Goal: Information Seeking & Learning: Learn about a topic

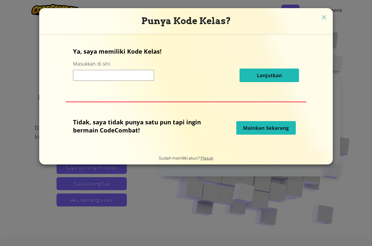
scroll to position [6, 0]
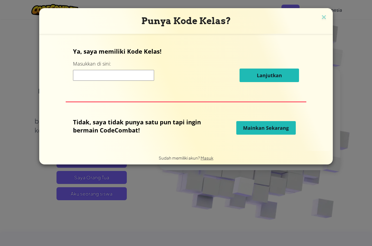
click at [284, 131] on span "Mainkan Sekarang" at bounding box center [266, 128] width 46 height 6
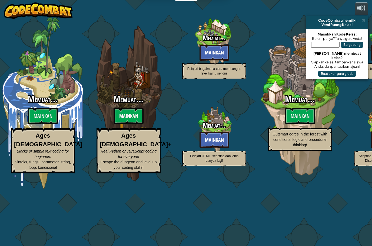
click at [280, 138] on span "Outsmart ogres in the forest with conditional logic and procedural thinking!" at bounding box center [300, 139] width 55 height 15
select select "id"
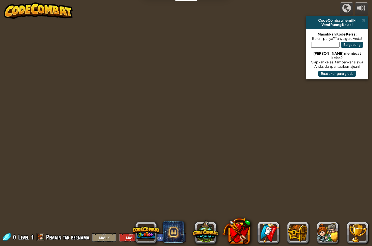
select select "id"
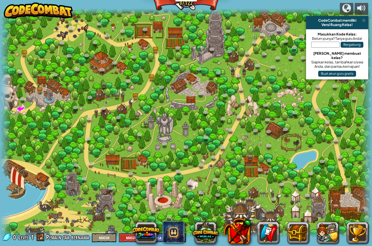
click at [45, 200] on div at bounding box center [186, 122] width 372 height 229
click at [47, 187] on div at bounding box center [186, 122] width 372 height 229
click at [93, 166] on link at bounding box center [91, 164] width 11 height 8
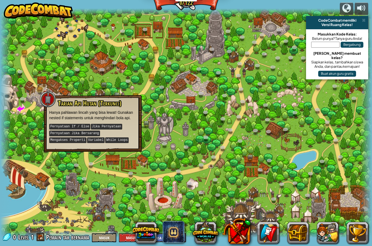
click at [57, 107] on div "Tarian Api Hutan (Terkunci) Hanya pahlawan lincah yang bisa lewat! Gunakan nest…" at bounding box center [92, 122] width 87 height 44
click at [45, 104] on div at bounding box center [48, 99] width 16 height 16
click at [46, 98] on div at bounding box center [48, 99] width 16 height 16
click at [51, 101] on div at bounding box center [48, 99] width 16 height 16
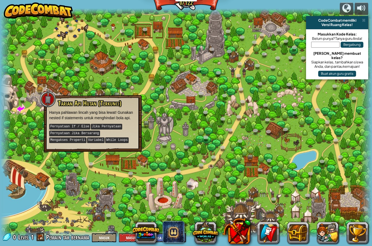
click at [336, 118] on div at bounding box center [186, 122] width 372 height 229
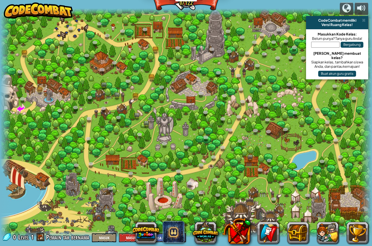
click at [67, 29] on link at bounding box center [71, 29] width 11 height 8
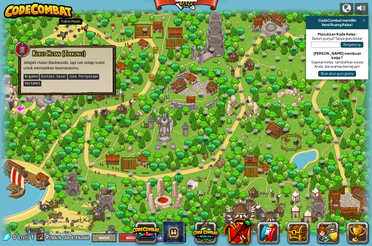
click at [67, 29] on link at bounding box center [71, 29] width 11 height 8
click at [145, 28] on link at bounding box center [145, 30] width 11 height 8
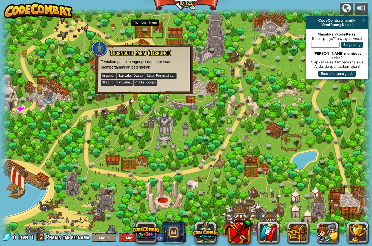
click at [14, 231] on div at bounding box center [186, 233] width 372 height 7
click at [350, 157] on div at bounding box center [186, 122] width 372 height 229
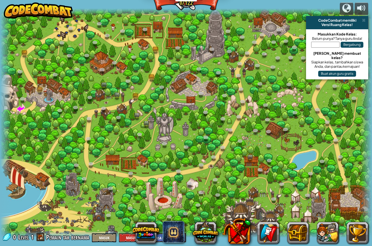
click at [207, 232] on button at bounding box center [206, 231] width 26 height 26
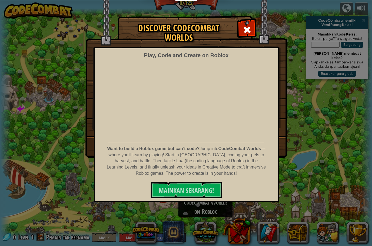
click at [209, 193] on span "MAINKAN SEKARANG!" at bounding box center [186, 190] width 55 height 9
click at [247, 28] on span at bounding box center [247, 29] width 9 height 9
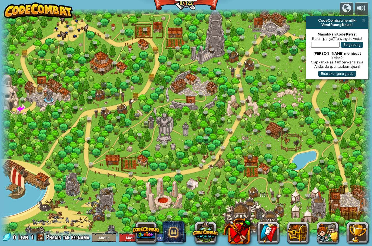
click at [156, 233] on button at bounding box center [146, 233] width 26 height 26
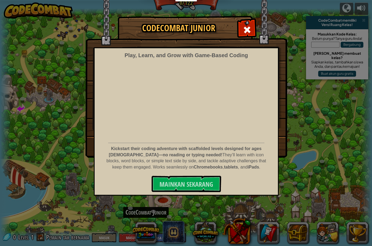
click at [205, 176] on button "Mainkan Sekarang" at bounding box center [187, 184] width 70 height 16
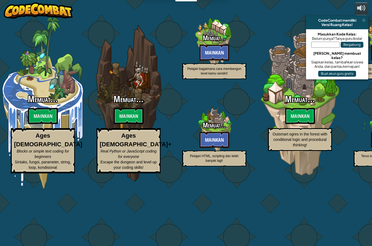
select select "id"
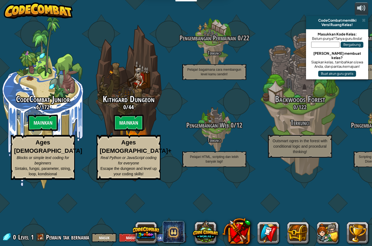
click at [136, 119] on btn "Mainkan" at bounding box center [129, 122] width 30 height 16
select select "id"
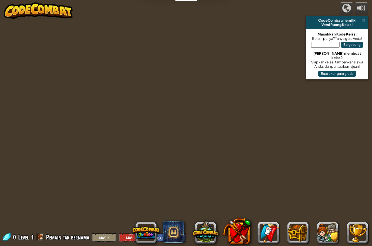
select select "id"
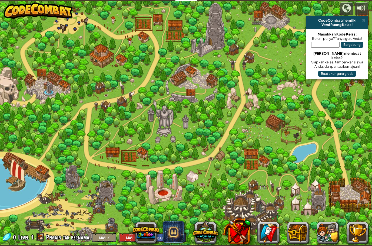
click at [134, 73] on div at bounding box center [186, 122] width 372 height 243
click at [115, 78] on div at bounding box center [186, 122] width 372 height 243
click at [108, 77] on div at bounding box center [186, 122] width 372 height 243
click at [98, 54] on div at bounding box center [186, 122] width 372 height 243
click at [64, 19] on img at bounding box center [38, 10] width 69 height 16
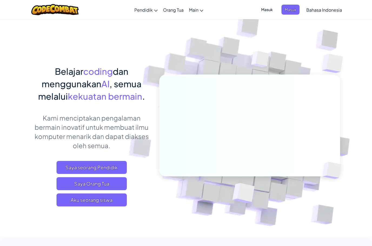
click at [65, 18] on div at bounding box center [54, 9] width 55 height 19
click at [88, 202] on span "Aku seorang siswa" at bounding box center [92, 199] width 70 height 13
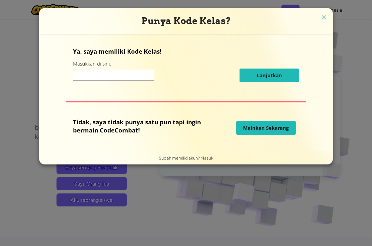
click at [281, 130] on span "Mainkan Sekarang" at bounding box center [266, 128] width 46 height 6
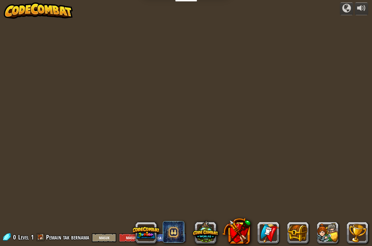
select select "id"
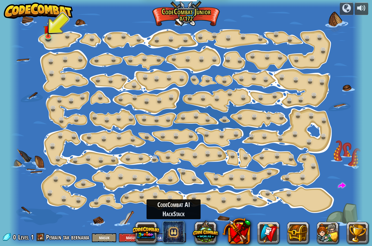
click at [177, 232] on span at bounding box center [174, 232] width 22 height 22
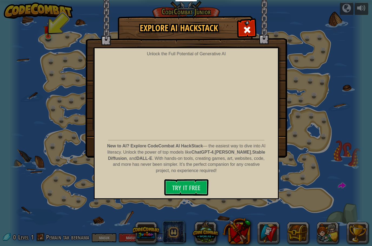
click at [252, 27] on div at bounding box center [247, 29] width 17 height 17
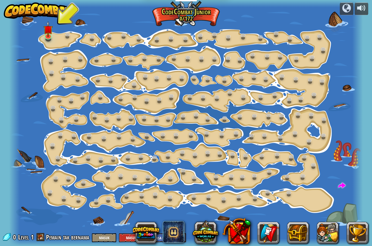
click at [41, 43] on div at bounding box center [186, 123] width 354 height 246
click at [50, 35] on img at bounding box center [48, 29] width 9 height 16
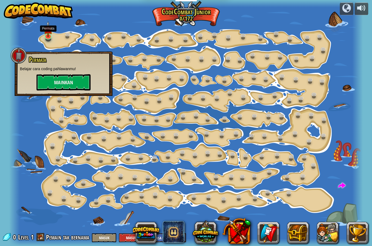
click at [45, 81] on button "Mainkan" at bounding box center [64, 82] width 54 height 16
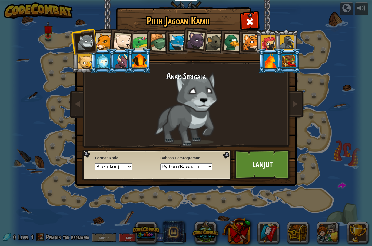
click at [278, 68] on div at bounding box center [271, 61] width 14 height 15
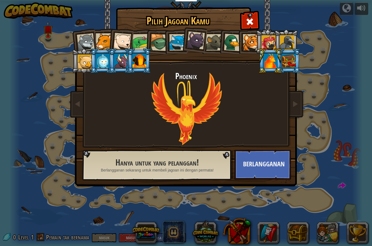
click at [296, 63] on div at bounding box center [289, 61] width 14 height 15
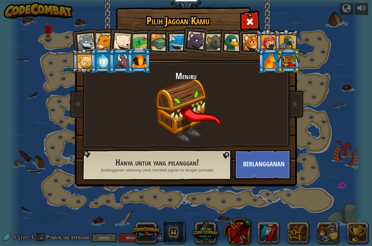
click at [273, 39] on div at bounding box center [269, 42] width 15 height 15
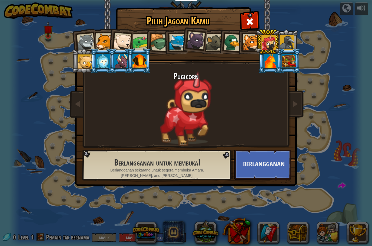
click at [293, 67] on div at bounding box center [289, 61] width 14 height 15
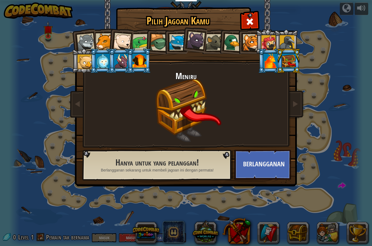
click at [278, 68] on div at bounding box center [271, 61] width 14 height 15
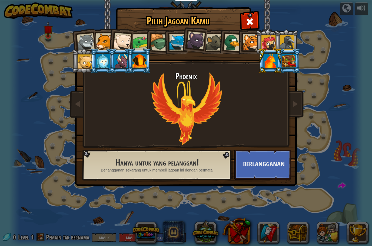
click at [291, 55] on div at bounding box center [289, 61] width 14 height 15
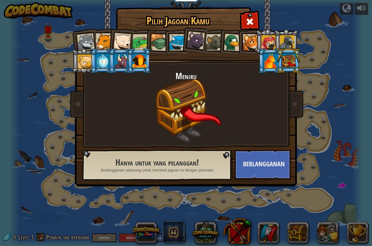
click at [274, 171] on button "Berlangganan" at bounding box center [263, 165] width 57 height 30
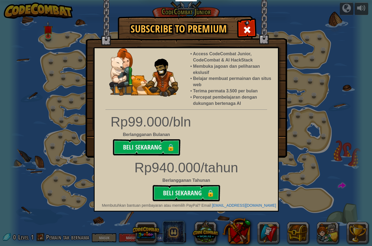
click at [202, 188] on button "Beli Sekarang 🔒" at bounding box center [187, 193] width 68 height 16
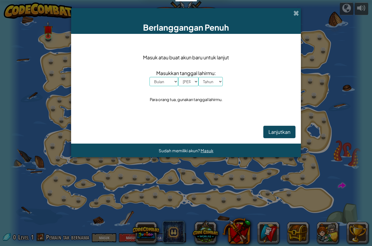
click at [296, 13] on span at bounding box center [297, 13] width 6 height 6
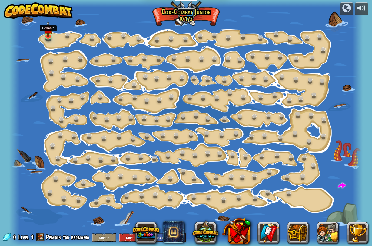
click at [43, 37] on link at bounding box center [48, 36] width 11 height 8
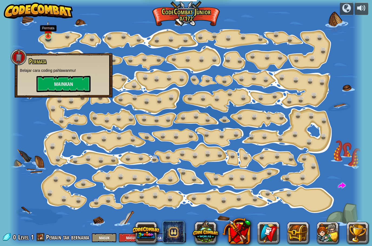
click at [64, 82] on button "Mainkan" at bounding box center [64, 84] width 54 height 16
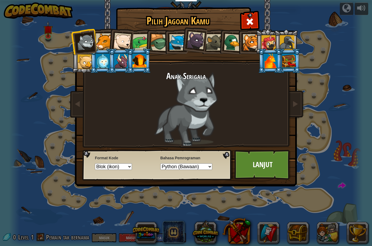
click at [125, 39] on div at bounding box center [122, 42] width 18 height 18
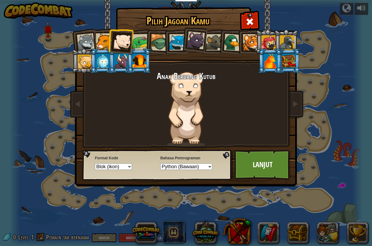
click at [102, 40] on div at bounding box center [104, 41] width 17 height 17
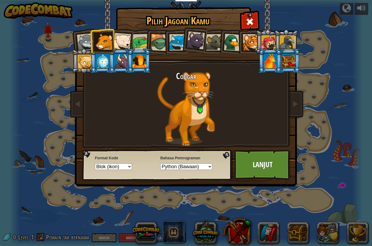
click at [269, 165] on link "Lanjut" at bounding box center [263, 165] width 57 height 30
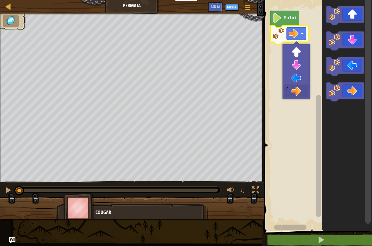
click at [313, 37] on rect "Ruang Kerja Blockly" at bounding box center [318, 113] width 110 height 233
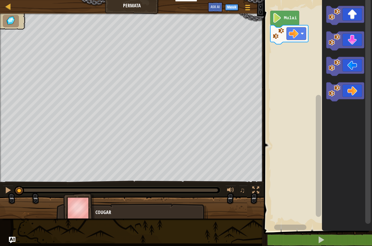
click at [284, 18] on text "Mulai" at bounding box center [290, 18] width 13 height 5
click at [343, 243] on button at bounding box center [322, 240] width 110 height 12
click at [341, 238] on button at bounding box center [322, 240] width 110 height 12
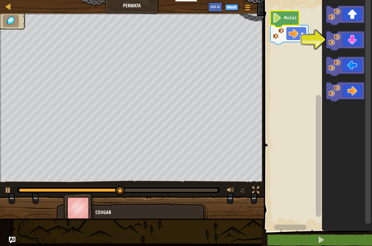
click at [357, 42] on icon "Ruang Kerja Blockly" at bounding box center [346, 40] width 38 height 19
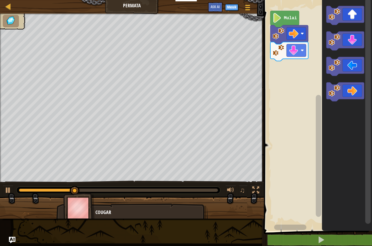
click at [351, 93] on icon "Ruang Kerja Blockly" at bounding box center [346, 91] width 38 height 19
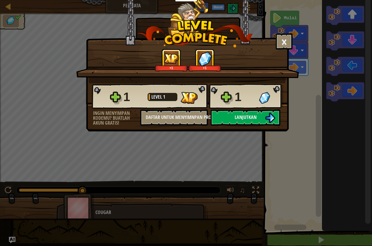
click at [266, 121] on img at bounding box center [270, 118] width 10 height 10
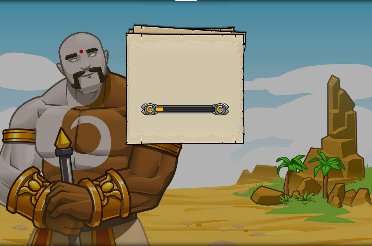
select select "id"
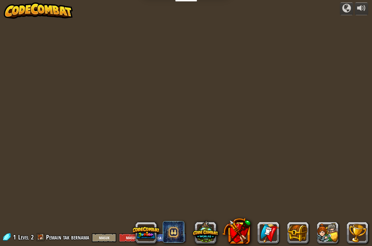
select select "id"
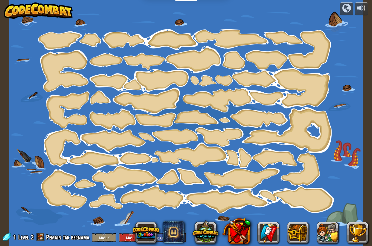
select select "id"
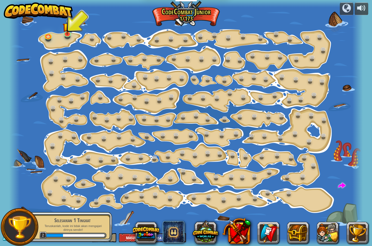
click at [238, 229] on button at bounding box center [236, 231] width 28 height 28
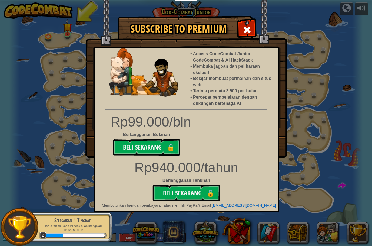
click at [254, 20] on img at bounding box center [187, 79] width 202 height 158
click at [256, 30] on img at bounding box center [187, 79] width 202 height 158
click at [245, 17] on img at bounding box center [187, 79] width 202 height 158
click at [245, 29] on span at bounding box center [247, 29] width 9 height 9
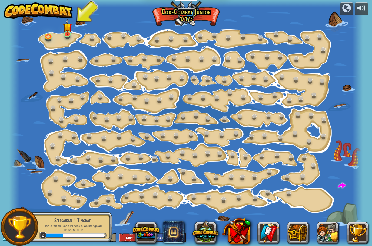
click at [251, 29] on div at bounding box center [186, 123] width 354 height 246
click at [271, 236] on link at bounding box center [269, 233] width 22 height 22
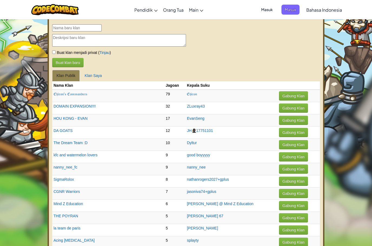
select select "id"
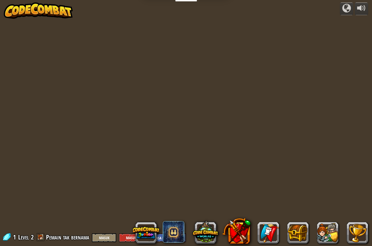
select select "id"
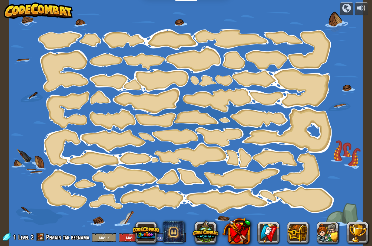
select select "id"
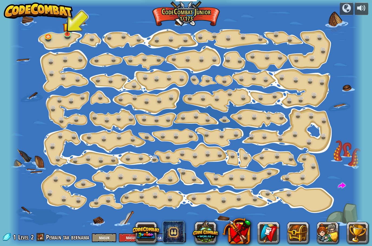
click at [104, 242] on button "Masuk" at bounding box center [104, 237] width 24 height 9
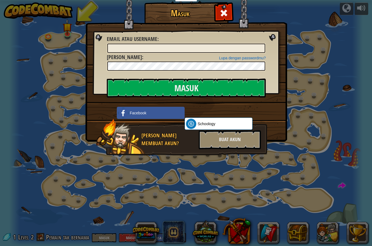
click at [250, 144] on div "Buat Akun" at bounding box center [230, 139] width 62 height 19
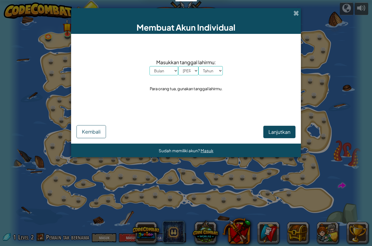
click at [298, 13] on span at bounding box center [297, 13] width 6 height 6
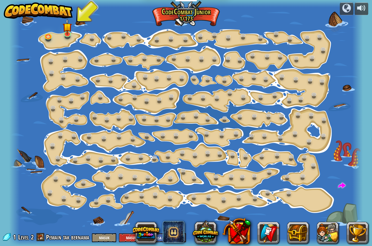
click at [325, 237] on button at bounding box center [328, 233] width 22 height 22
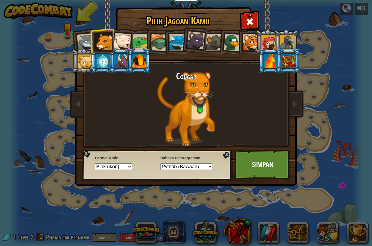
click at [368, 217] on div "Pilih Jagoan Kamu 1 Anak Serigala Cougar Anak Beruang Kutub Frog Kura-kura Blue…" at bounding box center [186, 123] width 372 height 246
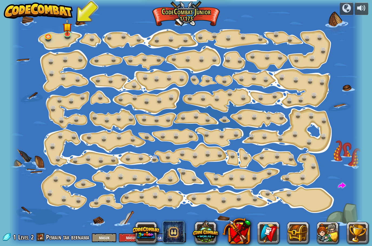
click at [363, 235] on button at bounding box center [358, 233] width 22 height 22
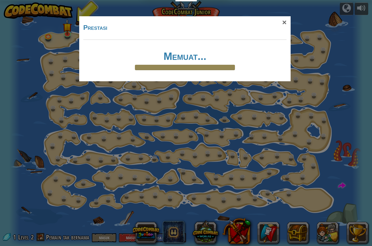
click at [35, 182] on div "× Prestasi Memuat... Reticulating Splines... Memuat..." at bounding box center [186, 123] width 372 height 246
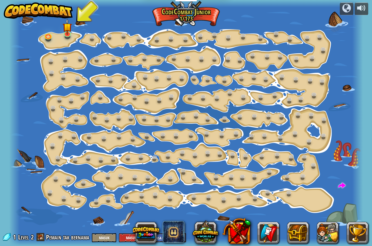
click at [302, 232] on button at bounding box center [298, 233] width 22 height 22
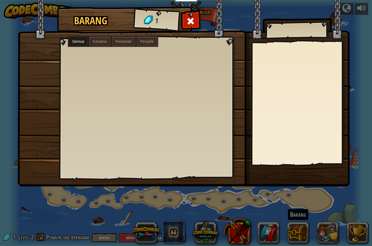
click at [108, 42] on label "Kesatria" at bounding box center [99, 42] width 21 height 10
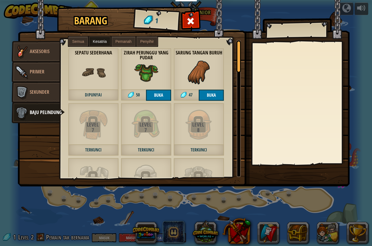
click at [79, 38] on label "Semua" at bounding box center [77, 42] width 19 height 10
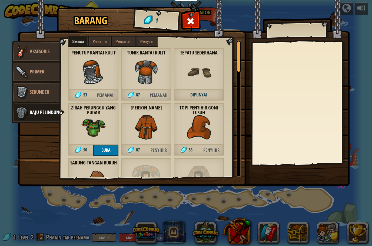
click at [103, 153] on button "Buka" at bounding box center [105, 150] width 25 height 11
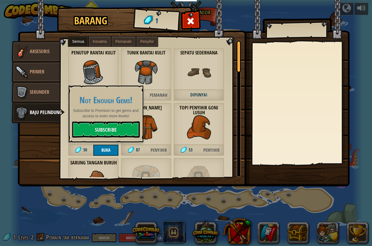
click at [86, 131] on link "Subscribe" at bounding box center [106, 129] width 68 height 16
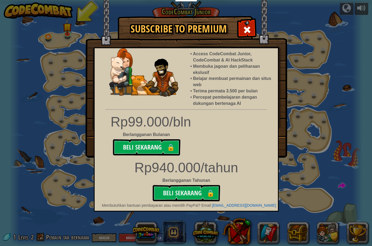
click at [248, 34] on span at bounding box center [247, 29] width 9 height 9
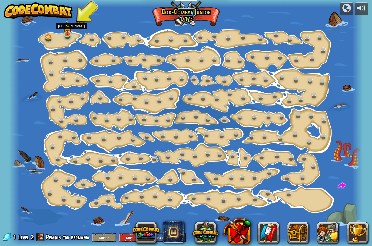
click at [70, 35] on link at bounding box center [67, 34] width 11 height 8
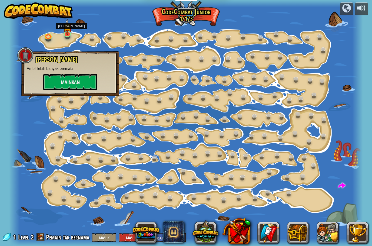
click at [69, 80] on button "Mainkan" at bounding box center [70, 82] width 54 height 16
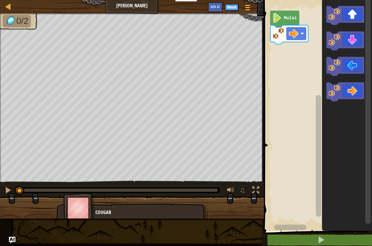
click at [339, 235] on button at bounding box center [322, 240] width 110 height 12
click at [354, 14] on icon "Ruang Kerja Blockly" at bounding box center [346, 15] width 38 height 19
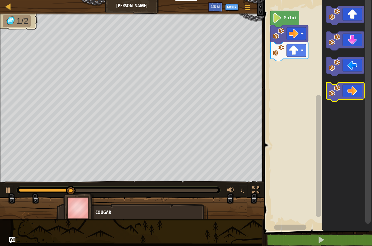
click at [357, 89] on icon "Ruang Kerja Blockly" at bounding box center [346, 91] width 38 height 19
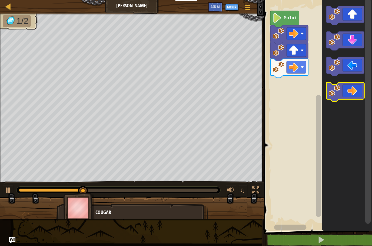
click at [356, 92] on icon "Ruang Kerja Blockly" at bounding box center [346, 91] width 38 height 19
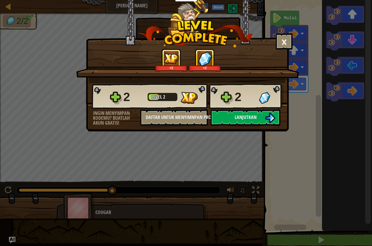
click at [270, 117] on img at bounding box center [270, 118] width 10 height 10
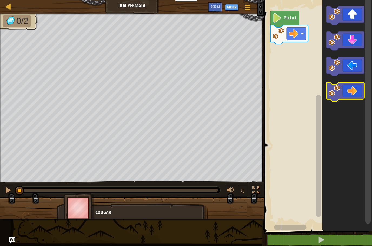
click at [353, 91] on icon "Ruang Kerja Blockly" at bounding box center [346, 91] width 38 height 19
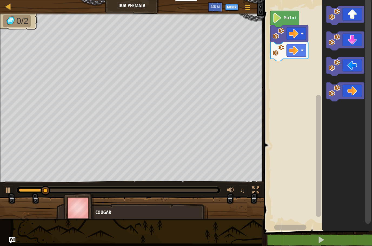
click at [353, 91] on icon "Ruang Kerja Blockly" at bounding box center [346, 91] width 38 height 19
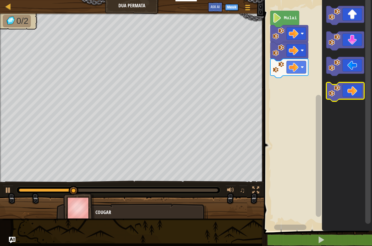
click at [353, 91] on icon "Ruang Kerja Blockly" at bounding box center [346, 91] width 38 height 19
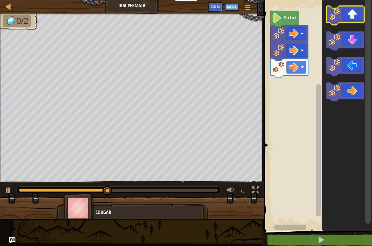
click at [358, 14] on icon "Ruang Kerja Blockly" at bounding box center [346, 15] width 38 height 19
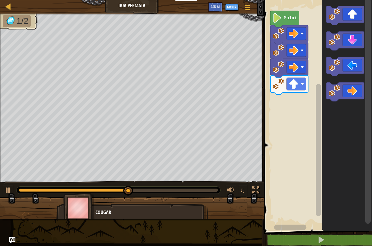
click at [355, 40] on icon "Ruang Kerja Blockly" at bounding box center [346, 40] width 38 height 19
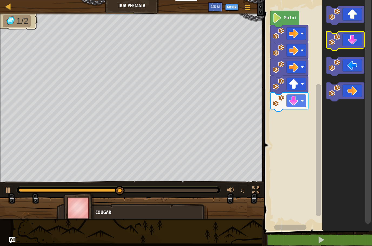
click at [356, 41] on icon "Ruang Kerja Blockly" at bounding box center [346, 40] width 38 height 19
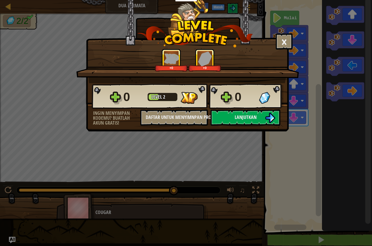
click at [269, 119] on img at bounding box center [270, 118] width 10 height 10
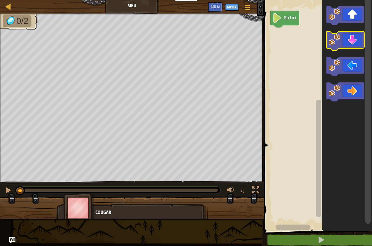
click at [357, 44] on icon "Ruang Kerja Blockly" at bounding box center [346, 40] width 38 height 19
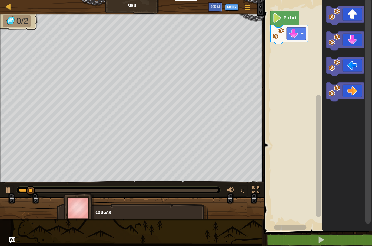
click at [359, 42] on icon "Ruang Kerja Blockly" at bounding box center [346, 40] width 38 height 19
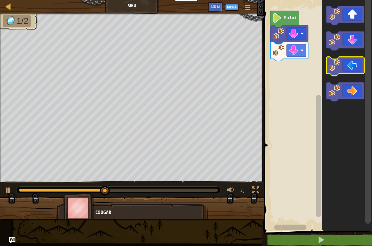
click at [358, 64] on icon "Ruang Kerja Blockly" at bounding box center [346, 66] width 38 height 19
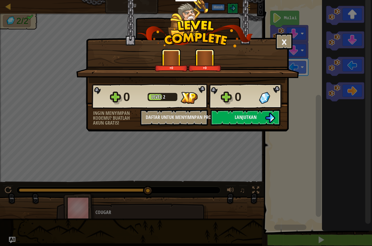
click at [261, 122] on button "Lanjutkan" at bounding box center [246, 117] width 70 height 16
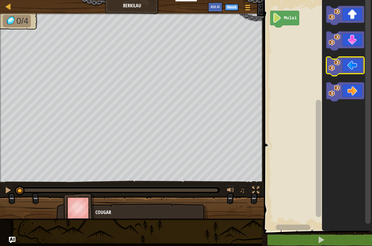
click at [355, 71] on icon "Ruang Kerja Blockly" at bounding box center [346, 66] width 38 height 19
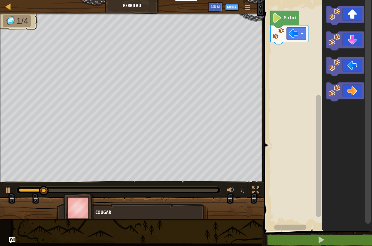
click at [355, 70] on icon "Ruang Kerja Blockly" at bounding box center [346, 66] width 38 height 19
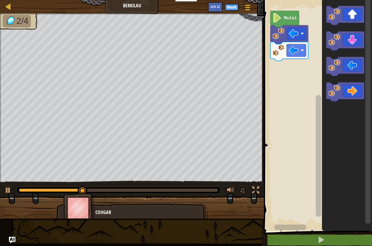
click at [353, 41] on icon "Ruang Kerja Blockly" at bounding box center [346, 40] width 38 height 19
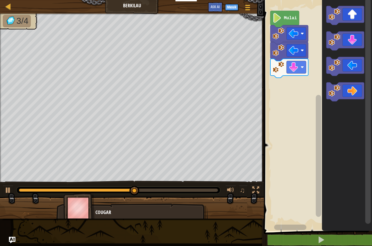
click at [360, 40] on icon "Ruang Kerja Blockly" at bounding box center [346, 40] width 38 height 19
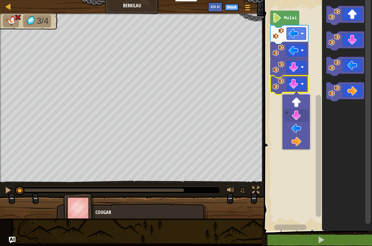
click at [330, 242] on button at bounding box center [322, 240] width 110 height 12
click at [336, 237] on button at bounding box center [322, 240] width 110 height 12
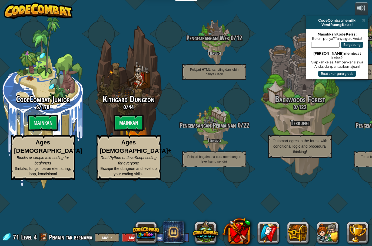
select select "id"
click at [133, 121] on btn "Mainkan" at bounding box center [129, 122] width 30 height 16
select select "id"
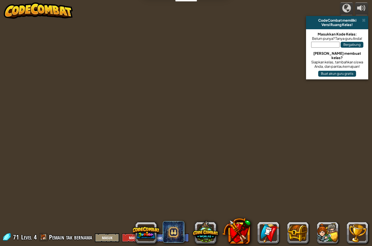
select select "id"
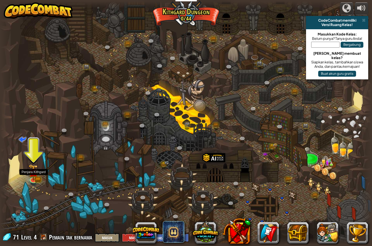
click at [35, 176] on img at bounding box center [34, 172] width 10 height 16
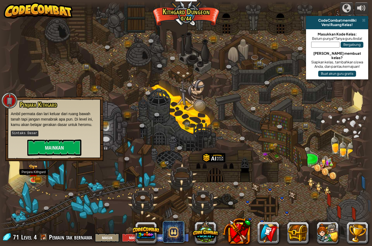
click at [66, 147] on button "Mainkan" at bounding box center [54, 147] width 54 height 16
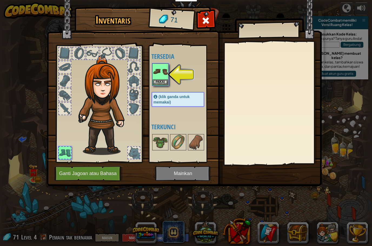
click at [164, 81] on button "Pakai" at bounding box center [160, 82] width 15 height 6
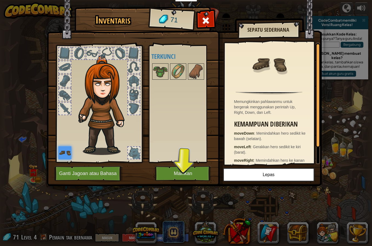
click at [195, 178] on button "Mainkan" at bounding box center [183, 173] width 57 height 15
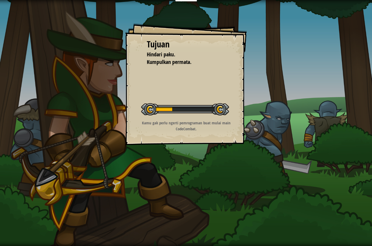
click at [191, 170] on div "Tujuan Hindari paku. Kumpulkan permata. Memulai Level Kesalahan memuat dari ser…" at bounding box center [186, 123] width 372 height 246
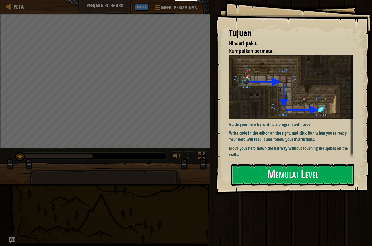
click at [342, 176] on button "Memulai Level" at bounding box center [293, 174] width 123 height 21
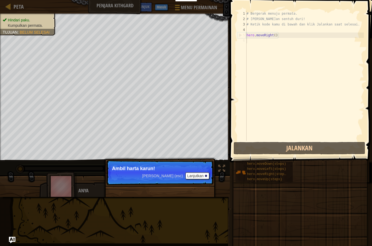
click at [132, 166] on p "Ambil harta karun!" at bounding box center [160, 168] width 96 height 5
click at [189, 166] on p "Ambil harta karun!" at bounding box center [160, 168] width 96 height 5
click at [195, 176] on button "Lanjutkan" at bounding box center [198, 175] width 24 height 7
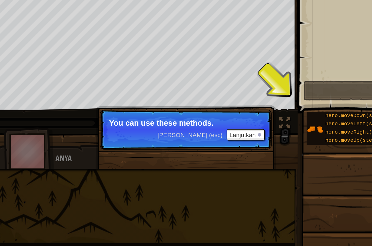
click at [186, 172] on button "Lanjutkan" at bounding box center [198, 175] width 24 height 7
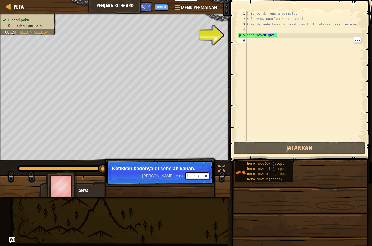
click at [352, 74] on div "# Bergerak menuju permata. # Jangan sentuh duri! # Ketik kode kamu di bawah dan…" at bounding box center [305, 81] width 119 height 141
click at [306, 146] on button "Jalankan" at bounding box center [300, 148] width 132 height 12
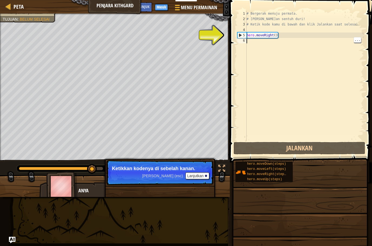
click at [325, 144] on button "Jalankan" at bounding box center [300, 148] width 132 height 12
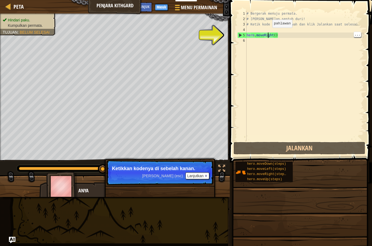
click at [252, 43] on div "# Bergerak menuju permata. # Jangan sentuh duri! # Ketik kode kamu di bawah dan…" at bounding box center [305, 81] width 119 height 141
click at [309, 46] on div "# Bergerak menuju permata. # Jangan sentuh duri! # Ketik kode kamu di bawah dan…" at bounding box center [305, 81] width 119 height 141
click at [256, 42] on div "# Bergerak menuju permata. # Jangan sentuh duri! # Ketik kode kamu di bawah dan…" at bounding box center [305, 81] width 119 height 141
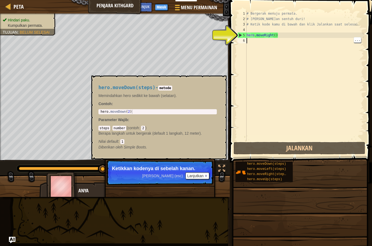
click at [274, 163] on span "hero.moveDown(steps)" at bounding box center [266, 164] width 39 height 4
click at [167, 89] on code "metode" at bounding box center [165, 88] width 14 height 5
click at [222, 79] on button "×" at bounding box center [221, 82] width 4 height 8
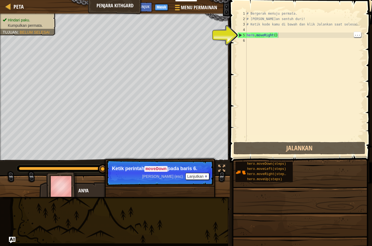
click at [288, 36] on div "# Bergerak menuju permata. # Jangan sentuh duri! # Ketik kode kamu di bawah dan…" at bounding box center [305, 81] width 119 height 141
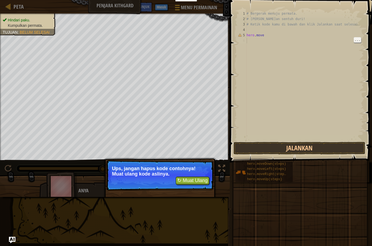
click at [337, 80] on div "# Bergerak menuju permata. # Jangan sentuh duri! # Ketik kode kamu di bawah dan…" at bounding box center [305, 81] width 119 height 141
click at [358, 55] on div "# Bergerak menuju permata. # Jangan sentuh duri! # Ketik kode kamu di bawah dan…" at bounding box center [305, 81] width 119 height 141
click at [364, 42] on div "# Bergerak menuju permata. # Jangan sentuh duri! # Ketik kode kamu di bawah dan…" at bounding box center [305, 81] width 119 height 141
click at [362, 44] on div "# Bergerak menuju permata. # Jangan sentuh duri! # Ketik kode kamu di bawah dan…" at bounding box center [305, 81] width 119 height 141
click at [1, 183] on div "Hindari paku. Kumpulkan permata. Tujuan : Belum selesai ♫ Anya 11 x: 18 y: 18 N…" at bounding box center [186, 105] width 372 height 183
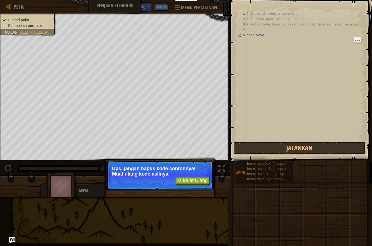
click at [189, 182] on button "↻ Muat Ulang" at bounding box center [193, 180] width 34 height 8
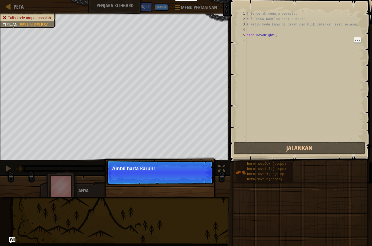
click at [258, 44] on div "# Bergerak menuju permata. # Jangan sentuh duri! # Ketik kode kamu di bawah dan…" at bounding box center [305, 81] width 119 height 141
click at [200, 171] on p "Ambil harta karun!" at bounding box center [160, 168] width 96 height 5
click at [202, 175] on button "Lanjutkan" at bounding box center [198, 175] width 24 height 7
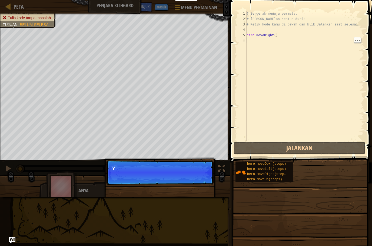
click at [198, 175] on p "Lewati (esc) Lanjutkan Y" at bounding box center [159, 172] width 107 height 25
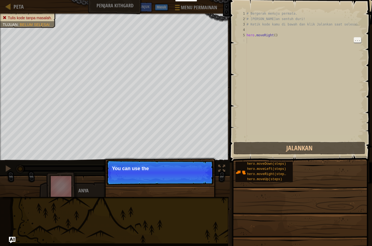
click at [205, 169] on p "You can use the" at bounding box center [160, 168] width 96 height 5
click at [202, 169] on p "You can use these meth" at bounding box center [160, 168] width 96 height 5
click at [208, 172] on button "Lanjutkan" at bounding box center [198, 175] width 24 height 7
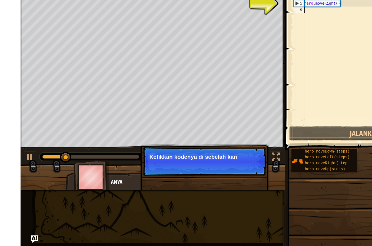
scroll to position [0, 0]
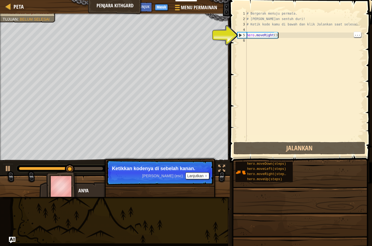
click at [290, 35] on div "# Bergerak menuju permata. # Jangan sentuh duri! # Ketik kode kamu di bawah dan…" at bounding box center [305, 81] width 119 height 141
click at [251, 39] on div "# Bergerak menuju permata. # Jangan sentuh duri! # Ketik kode kamu di bawah dan…" at bounding box center [305, 81] width 119 height 141
click at [245, 40] on div "6" at bounding box center [242, 40] width 9 height 5
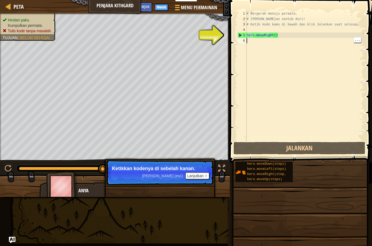
click at [358, 42] on div "# Bergerak menuju permata. # Jangan sentuh duri! # Ketik kode kamu di bawah dan…" at bounding box center [305, 81] width 119 height 141
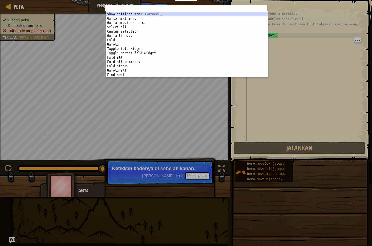
click at [141, 72] on div "Show settings menu Command-, Go to next error F4 Go to previous error Shift-F4 …" at bounding box center [187, 49] width 162 height 75
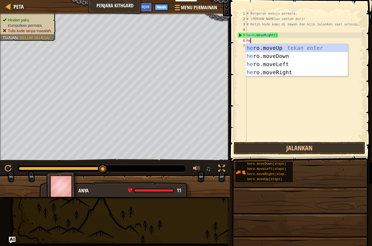
scroll to position [6, 9]
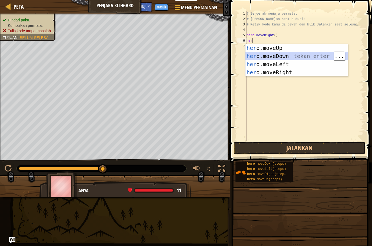
type textarea "abercde fg"
type textarea "abcde fg"
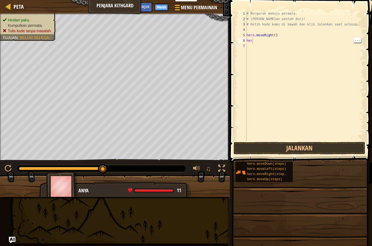
click at [258, 42] on div "# Bergerak menuju permata. # Jangan sentuh duri! # Ketik kode kamu di bawah dan…" at bounding box center [305, 81] width 119 height 141
click at [253, 43] on div "# Bergerak menuju permata. # Jangan sentuh duri! # Ketik kode kamu di bawah dan…" at bounding box center [305, 81] width 119 height 141
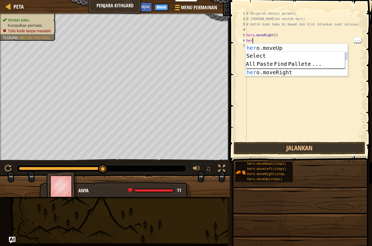
scroll to position [6, 7]
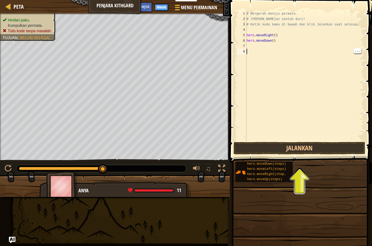
click at [342, 73] on div "# Bergerak menuju permata. # Jangan sentuh duri! # Ketik kode kamu di bawah dan…" at bounding box center [305, 81] width 119 height 141
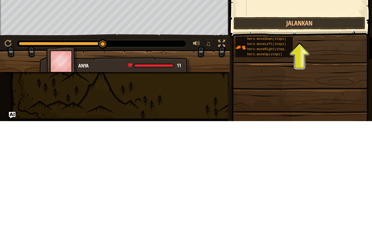
click at [317, 142] on button "Jalankan" at bounding box center [300, 148] width 132 height 12
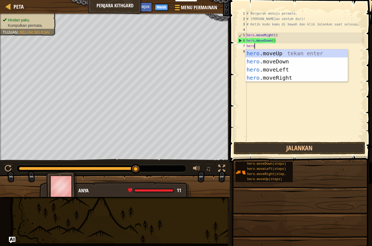
scroll to position [6, 13]
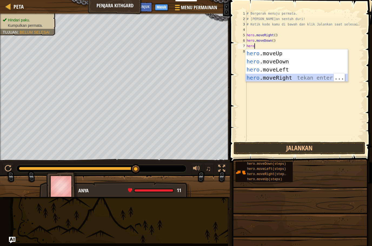
type textarea "abcde fg"
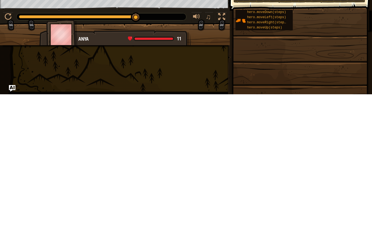
click at [329, 156] on span at bounding box center [300, 236] width 139 height 160
click at [325, 156] on span at bounding box center [300, 236] width 139 height 160
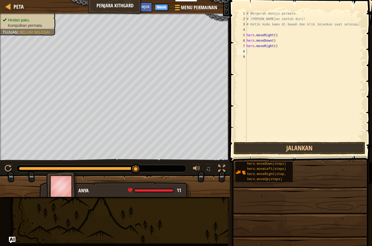
click at [327, 150] on button "Jalankan" at bounding box center [300, 148] width 132 height 12
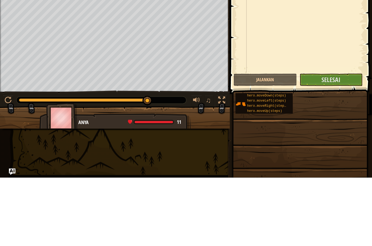
click at [333, 143] on span "Selesai" at bounding box center [331, 147] width 19 height 9
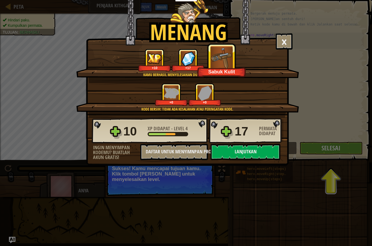
click at [268, 147] on button "Lanjutkan" at bounding box center [246, 152] width 70 height 16
select select "id"
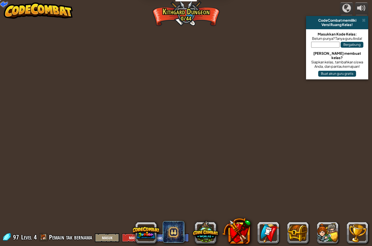
select select "id"
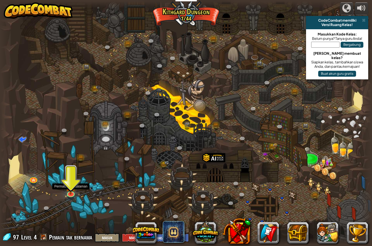
click at [72, 192] on img at bounding box center [71, 186] width 10 height 17
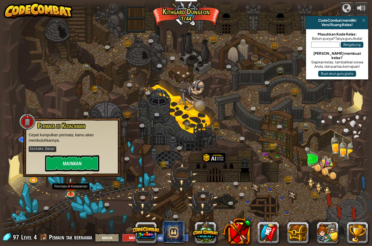
click at [91, 160] on button "Mainkan" at bounding box center [72, 163] width 54 height 16
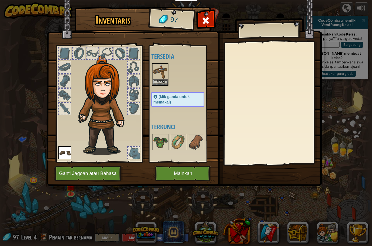
click at [163, 81] on button "Pakai" at bounding box center [160, 82] width 15 height 6
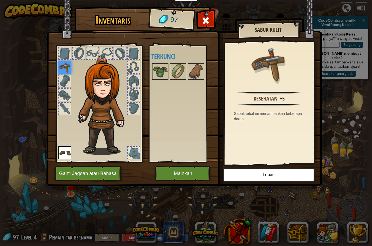
click at [296, 99] on div "Kesehatan +5" at bounding box center [270, 98] width 84 height 6
click at [67, 61] on img at bounding box center [64, 67] width 13 height 13
click at [87, 112] on img at bounding box center [105, 105] width 58 height 100
click at [125, 110] on img at bounding box center [105, 105] width 58 height 100
click at [191, 72] on img at bounding box center [196, 71] width 15 height 15
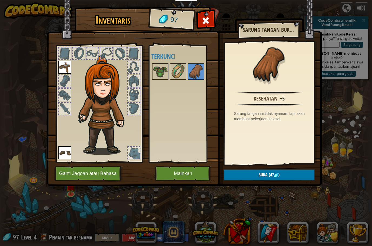
click at [200, 78] on img at bounding box center [196, 71] width 15 height 15
click at [107, 137] on img at bounding box center [105, 105] width 58 height 100
click at [60, 71] on img at bounding box center [64, 67] width 13 height 13
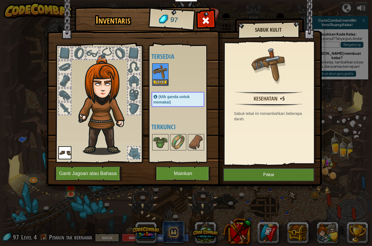
click at [160, 83] on button "Pakai" at bounding box center [160, 82] width 15 height 6
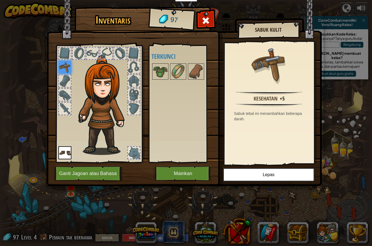
click at [181, 176] on button "Mainkan" at bounding box center [183, 173] width 57 height 15
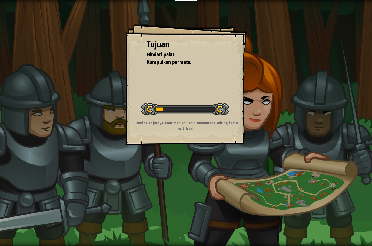
click at [197, 167] on div "Tujuan Hindari paku. Kumpulkan permata. Memulai Level Kesalahan memuat dari ser…" at bounding box center [186, 123] width 372 height 246
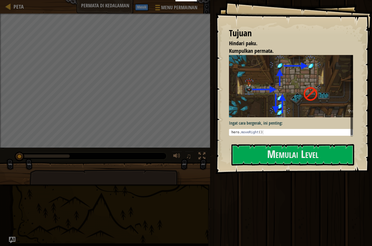
click at [317, 159] on button "Memulai Level" at bounding box center [293, 154] width 123 height 21
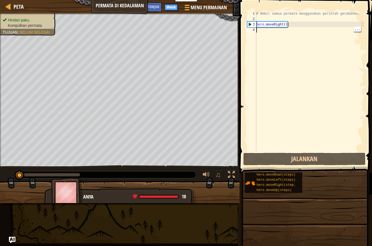
click at [337, 155] on button "Jalankan" at bounding box center [305, 159] width 122 height 12
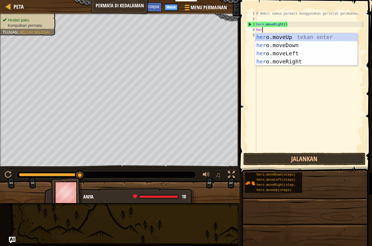
scroll to position [6, 11]
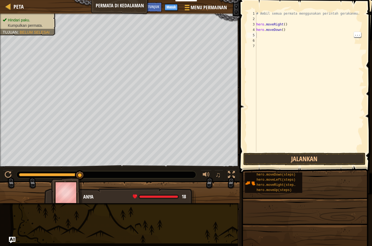
click at [335, 159] on button "Jalankan" at bounding box center [305, 159] width 122 height 12
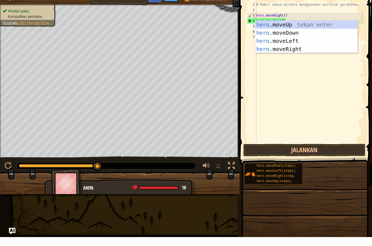
scroll to position [6, 13]
click at [305, 30] on div "hero .moveUp tekan enter hero .moveDown tekan enter hero .moveLeft tekan enter …" at bounding box center [306, 54] width 102 height 49
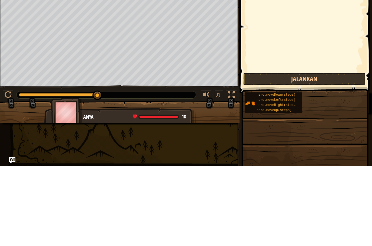
click at [318, 153] on button "Jalankan" at bounding box center [305, 159] width 122 height 12
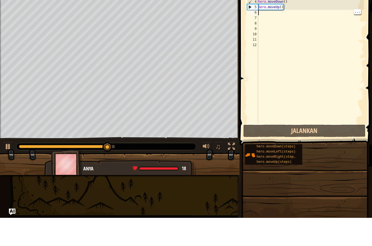
click at [264, 12] on div "# Ambil semua permata menggunakan perintah gerakanmu. hero . moveRight ( ) hero…" at bounding box center [310, 87] width 107 height 152
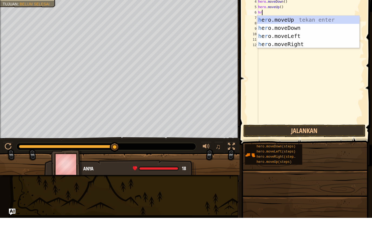
scroll to position [6, 9]
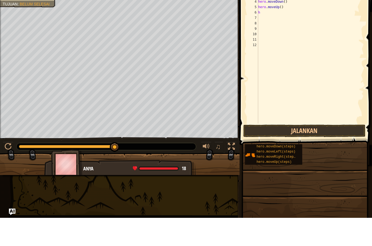
click at [265, 41] on div "# Ambil semua permata menggunakan perintah gerakanmu. hero . moveRight ( ) hero…" at bounding box center [310, 87] width 107 height 152
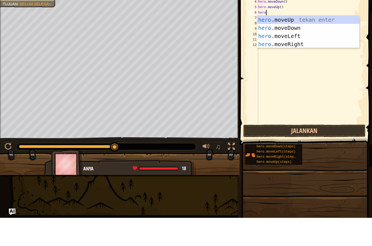
scroll to position [6, 11]
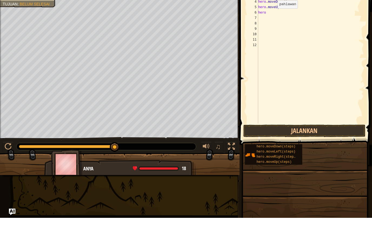
click at [271, 41] on div "# Ambil semua permata menggunakan perintah gerakanmu. hero . moveRight ( ) hero…" at bounding box center [310, 87] width 107 height 152
click at [275, 42] on div "# Ambil semua permata menggunakan perintah gerakanmu. hero . moveRight ( ) hero…" at bounding box center [310, 87] width 107 height 152
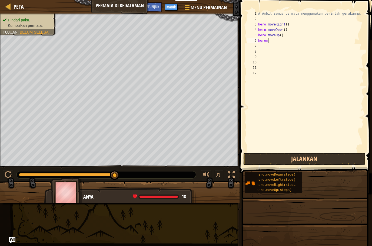
click at [274, 43] on div "# Ambil semua permata menggunakan perintah gerakanmu. hero . moveRight ( ) hero…" at bounding box center [310, 87] width 107 height 152
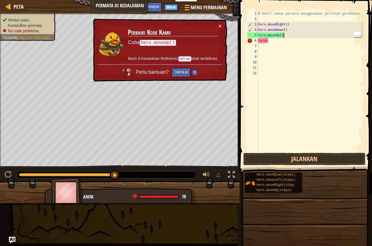
click at [320, 41] on div "# Ambil semua permata menggunakan perintah gerakanmu. hero . moveRight ( ) hero…" at bounding box center [310, 87] width 107 height 152
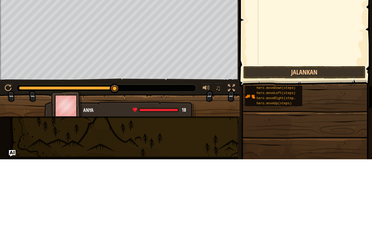
click at [326, 153] on button "Jalankan" at bounding box center [305, 159] width 122 height 12
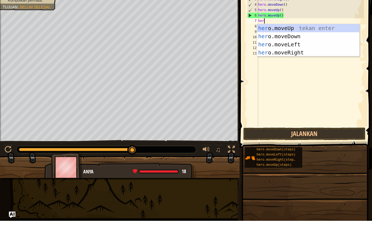
scroll to position [6, 13]
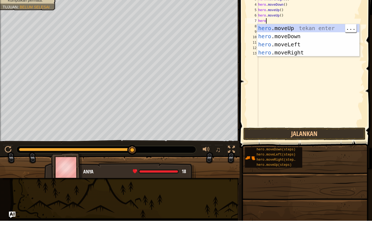
click at [336, 77] on div "hero .moveUp tekan enter hero .moveDown tekan enter hero .moveLeft tekan enter …" at bounding box center [308, 73] width 102 height 49
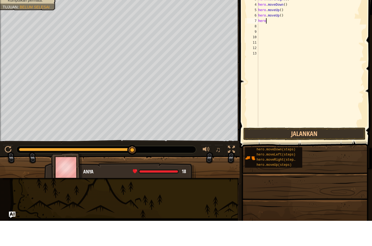
type textarea "abcde fg"
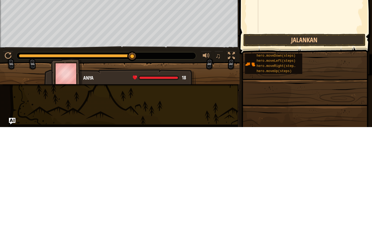
click at [340, 153] on button "Jalankan" at bounding box center [305, 159] width 122 height 12
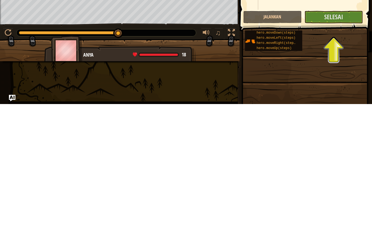
click at [348, 153] on button "Selesai" at bounding box center [334, 159] width 58 height 12
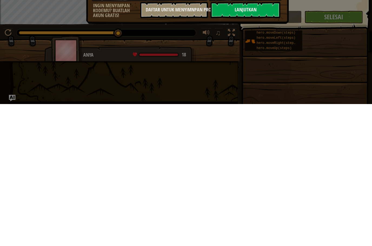
click at [262, 144] on button "Lanjutkan" at bounding box center [246, 152] width 70 height 16
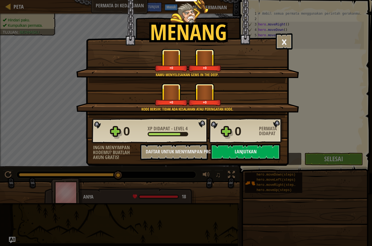
select select "id"
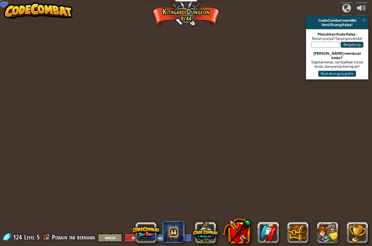
select select "id"
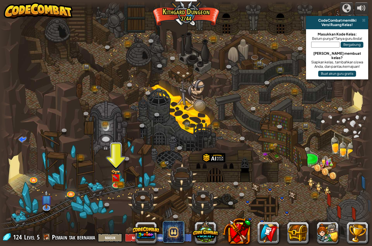
click at [125, 179] on div at bounding box center [186, 122] width 372 height 243
click at [114, 179] on img at bounding box center [116, 177] width 10 height 16
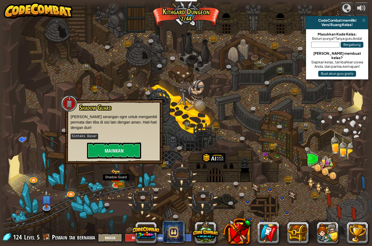
click at [105, 145] on button "Mainkan" at bounding box center [114, 150] width 54 height 16
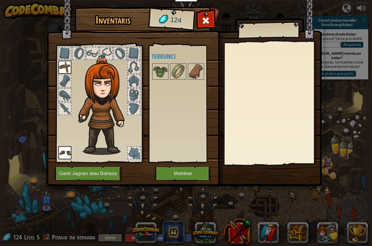
click at [173, 172] on button "Mainkan" at bounding box center [183, 173] width 57 height 15
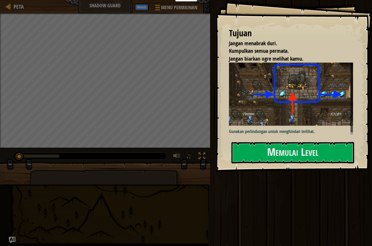
click at [343, 152] on button "Memulai Level" at bounding box center [293, 152] width 123 height 21
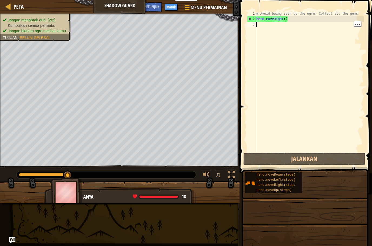
click at [263, 28] on div "# Avoid being seen by the ogre. Collect all the gems. hero . moveRight ( )" at bounding box center [309, 87] width 109 height 152
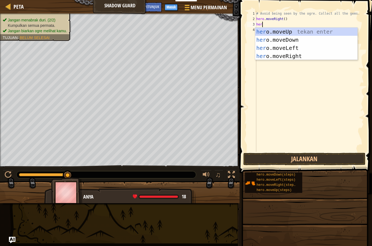
scroll to position [6, 11]
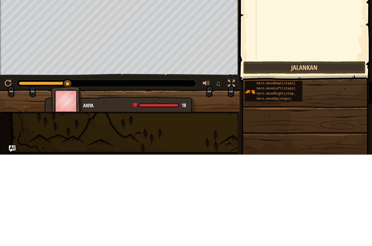
click at [329, 153] on button "Jalankan" at bounding box center [305, 159] width 122 height 12
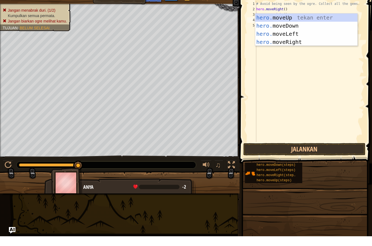
scroll to position [6, 7]
click at [298, 42] on div "hero. moveUp tekan enter hero. moveDown tekan enter hero. moveLeft tekan enter …" at bounding box center [306, 47] width 102 height 49
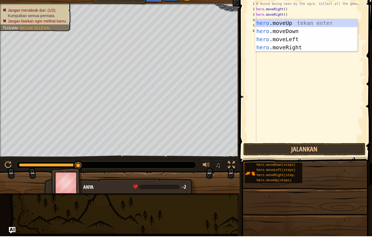
scroll to position [6, 13]
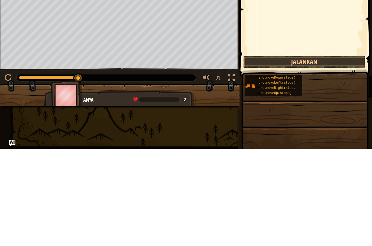
click at [327, 153] on button "Jalankan" at bounding box center [305, 159] width 122 height 12
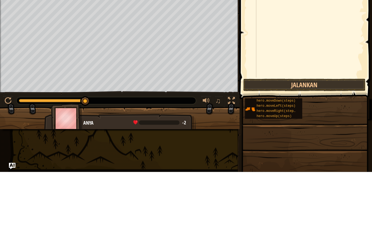
click at [314, 153] on button "Jalankan" at bounding box center [305, 159] width 122 height 12
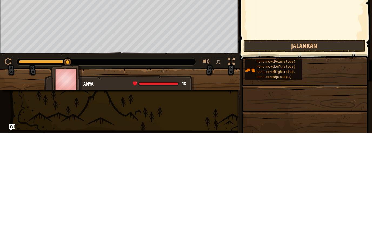
click at [323, 153] on button "Jalankan" at bounding box center [305, 159] width 122 height 12
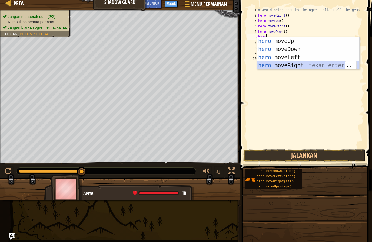
type textarea "abcde fg"
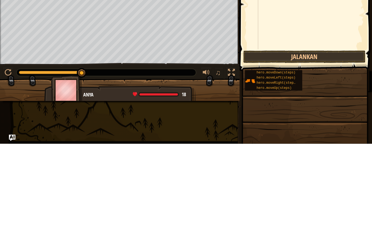
click at [319, 153] on button "Jalankan" at bounding box center [305, 159] width 122 height 12
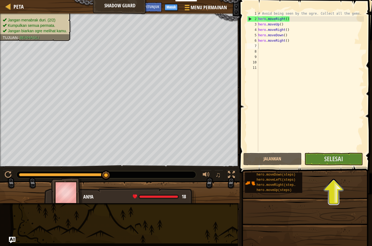
click at [288, 159] on button "Jalankan" at bounding box center [273, 159] width 58 height 12
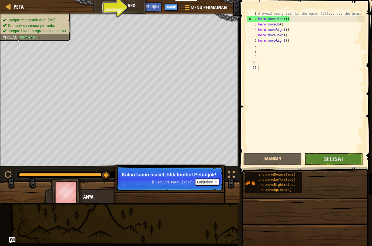
click at [279, 158] on button "Jalankan" at bounding box center [273, 159] width 58 height 12
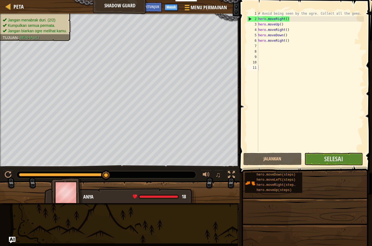
click at [341, 159] on span "Selesai" at bounding box center [334, 158] width 19 height 9
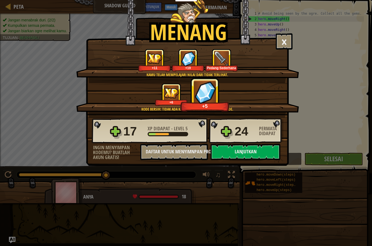
click at [267, 152] on button "Lanjutkan" at bounding box center [246, 152] width 70 height 16
select select "id"
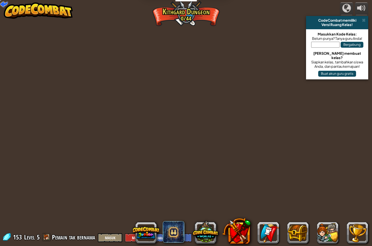
select select "id"
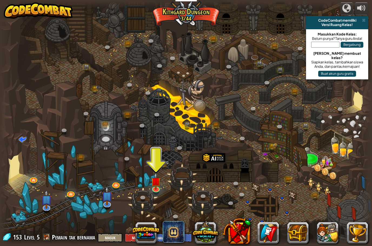
click at [158, 184] on img at bounding box center [156, 181] width 10 height 17
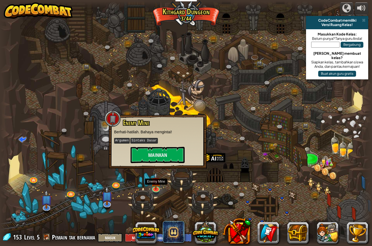
click at [176, 151] on button "Mainkan" at bounding box center [158, 155] width 54 height 16
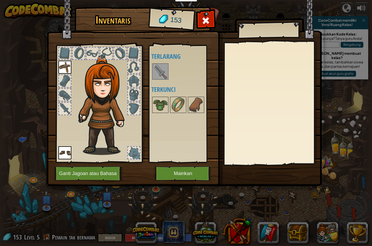
click at [167, 71] on img at bounding box center [160, 71] width 15 height 15
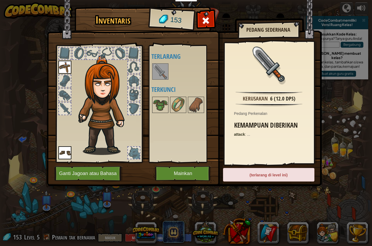
click at [160, 70] on img at bounding box center [160, 71] width 15 height 15
click at [165, 72] on img at bounding box center [160, 71] width 15 height 15
click at [291, 182] on div "Pakai Lepas Berlangganan untuk membuka! (terlarang di level ini)" at bounding box center [268, 177] width 91 height 19
click at [293, 175] on div "(terlarang di level ini)" at bounding box center [268, 175] width 91 height 14
click at [273, 66] on img at bounding box center [269, 64] width 35 height 35
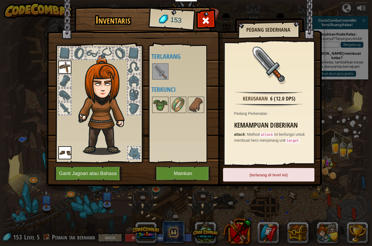
click at [189, 181] on img at bounding box center [184, 88] width 275 height 196
click at [186, 171] on button "Mainkan" at bounding box center [183, 173] width 57 height 15
click at [191, 172] on button "Mainkan" at bounding box center [183, 173] width 57 height 15
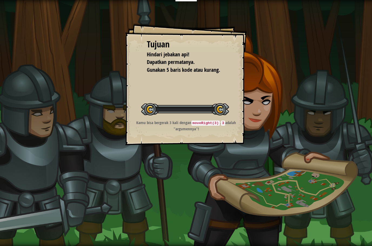
click at [192, 173] on div "Tujuan Hindari jebakan api! Dapatkan permatanya. Gunakan 5 baris kode atau kura…" at bounding box center [186, 123] width 372 height 246
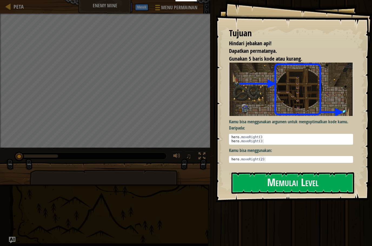
click at [341, 180] on button "Memulai Level" at bounding box center [293, 182] width 123 height 21
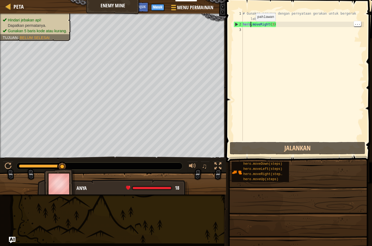
click at [248, 30] on div "# Gunakan argumen dengan pernyataan gerakan untuk bergerak lebih jauh. hero . m…" at bounding box center [303, 84] width 122 height 146
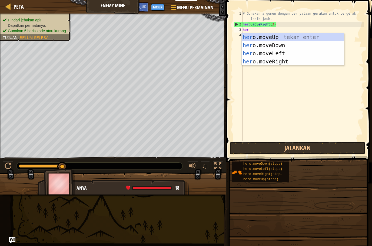
scroll to position [6, 11]
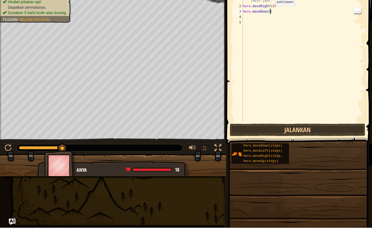
click at [271, 11] on div "# Gunakan argumen dengan pernyataan gerakan untuk bergerak lebih jauh. hero . m…" at bounding box center [303, 84] width 122 height 146
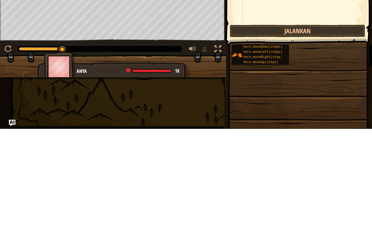
click at [320, 142] on button "Jalankan" at bounding box center [298, 148] width 136 height 12
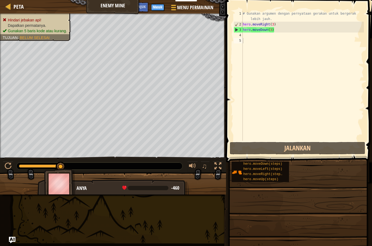
click at [335, 148] on button "Jalankan" at bounding box center [298, 148] width 136 height 12
click at [315, 148] on button "Jalankan" at bounding box center [298, 148] width 136 height 12
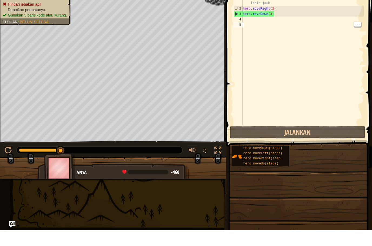
click at [343, 75] on div "# Gunakan argumen dengan pernyataan gerakan untuk bergerak lebih jauh. hero . m…" at bounding box center [303, 84] width 122 height 146
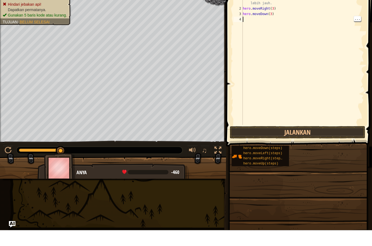
click at [308, 68] on div "# Gunakan argumen dengan pernyataan gerakan untuk bergerak lebih jauh. hero . m…" at bounding box center [303, 84] width 122 height 146
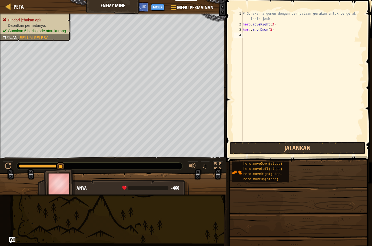
click at [332, 147] on button "Jalankan" at bounding box center [298, 148] width 136 height 12
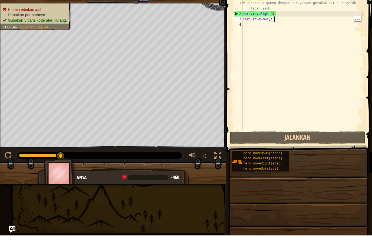
click at [325, 66] on div "# Gunakan argumen dengan pernyataan gerakan untuk bergerak lebih jauh. hero . m…" at bounding box center [303, 84] width 122 height 146
click at [276, 17] on div "# Gunakan argumen dengan pernyataan gerakan untuk bergerak lebih jauh. hero . m…" at bounding box center [303, 84] width 122 height 146
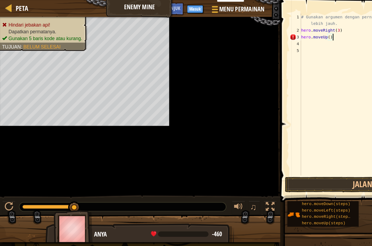
scroll to position [6, 9]
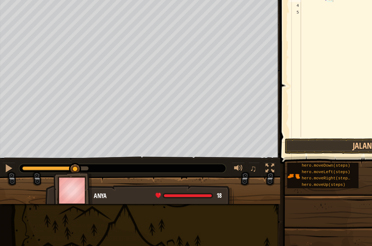
click at [271, 142] on button "Jalankan" at bounding box center [298, 148] width 136 height 12
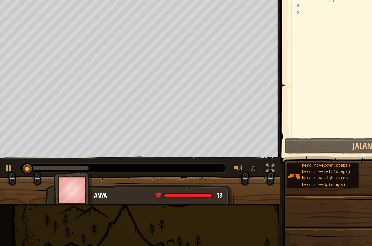
click at [273, 142] on button "Jalankan" at bounding box center [298, 148] width 136 height 12
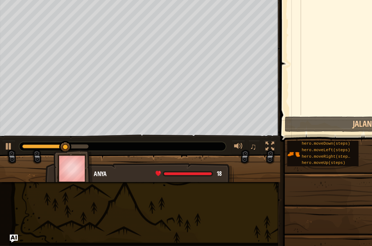
scroll to position [0, 0]
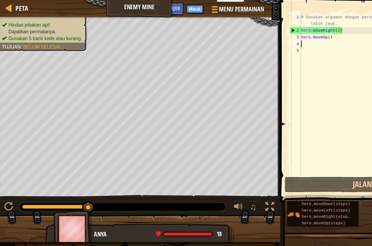
click at [247, 37] on div "# Gunakan argumen dengan pernyataan gerakan untuk bergerak lebih jauh. hero . m…" at bounding box center [303, 84] width 122 height 146
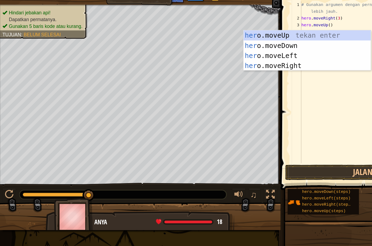
scroll to position [6, 11]
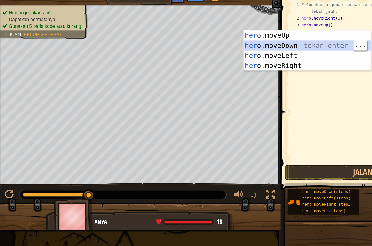
click at [237, 35] on div "her o.moveUp tekan enter her o.moveDown tekan enter her o.moveLeft tekan enter …" at bounding box center [247, 58] width 102 height 49
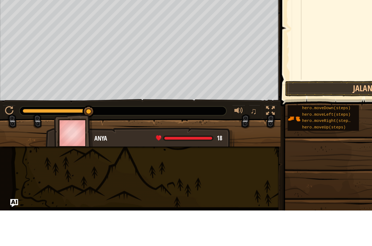
click at [280, 142] on button "Jalankan" at bounding box center [298, 148] width 136 height 12
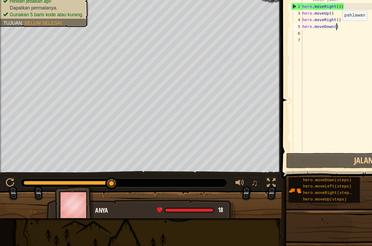
click at [271, 22] on div "# Gunakan argumen dengan pernyataan gerakan untuk bergerak lebih jauh. hero . m…" at bounding box center [303, 84] width 122 height 146
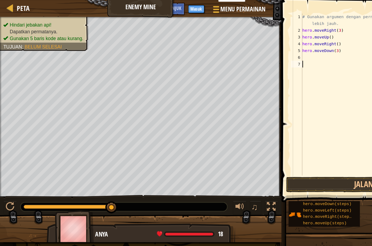
click at [280, 148] on button "Jalankan" at bounding box center [298, 148] width 136 height 12
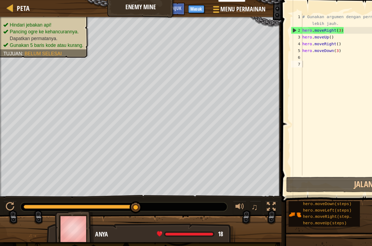
click at [283, 147] on button "Jalankan" at bounding box center [298, 148] width 136 height 12
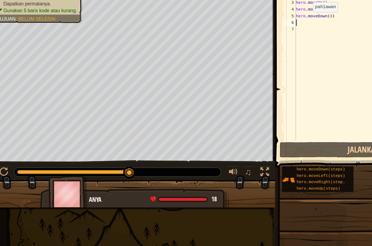
click at [242, 19] on div "# Gunakan argumen dengan pernyataan gerakan untuk bergerak lebih jauh. hero . m…" at bounding box center [303, 84] width 122 height 146
click at [245, 18] on div "# Gunakan argumen dengan pernyataan gerakan untuk bergerak lebih jauh. hero . m…" at bounding box center [303, 84] width 122 height 146
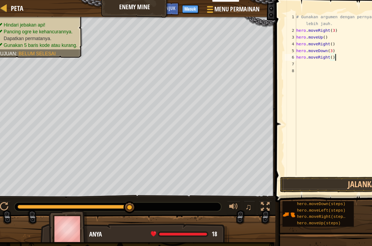
click at [270, 44] on div "# Gunakan argumen dengan pernyataan gerakan untuk bergerak lebih jauh. hero . m…" at bounding box center [303, 84] width 122 height 146
click at [267, 45] on div "# Gunakan argumen dengan pernyataan gerakan untuk bergerak lebih jauh. hero . m…" at bounding box center [303, 84] width 122 height 146
type textarea "abcde fg"
click at [279, 145] on button "Jalankan" at bounding box center [298, 148] width 136 height 12
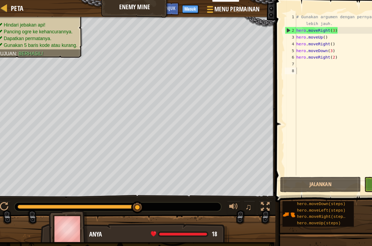
click at [299, 147] on button "Selesai" at bounding box center [330, 148] width 65 height 12
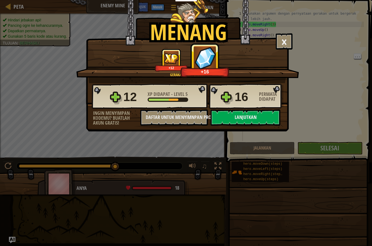
click at [262, 119] on button "Lanjutkan" at bounding box center [246, 117] width 70 height 16
select select "id"
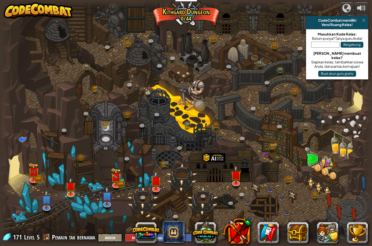
select select "id"
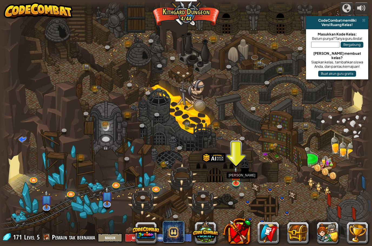
click at [240, 179] on img at bounding box center [236, 175] width 10 height 17
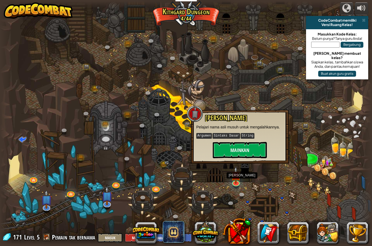
click at [255, 155] on button "Mainkan" at bounding box center [240, 150] width 54 height 16
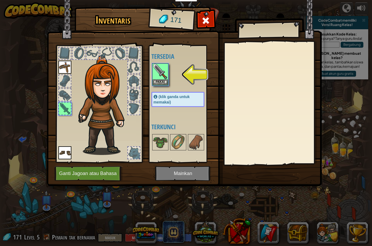
click at [168, 82] on button "Pakai" at bounding box center [160, 82] width 15 height 6
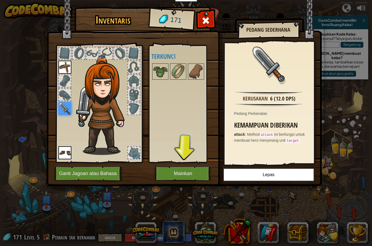
click at [199, 179] on button "Mainkan" at bounding box center [183, 173] width 57 height 15
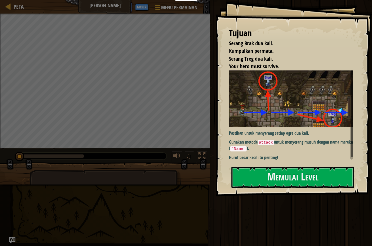
click at [285, 182] on button "Memulai Level" at bounding box center [293, 176] width 123 height 21
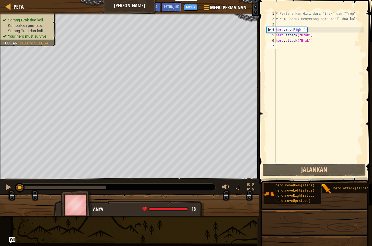
click at [325, 167] on button "Jalankan" at bounding box center [314, 169] width 103 height 12
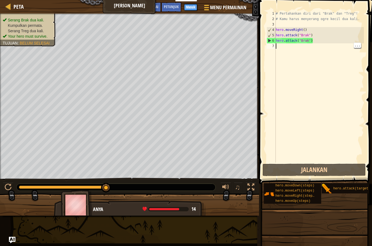
click at [283, 52] on div "# Pertahankan diri dari "Brak" dan "Treg"! # Kamu harus menyerang ogre kecil du…" at bounding box center [319, 92] width 89 height 162
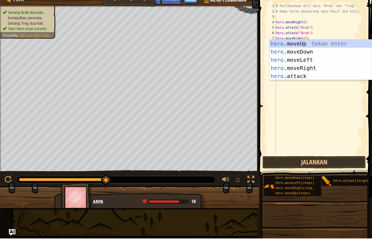
scroll to position [6, 9]
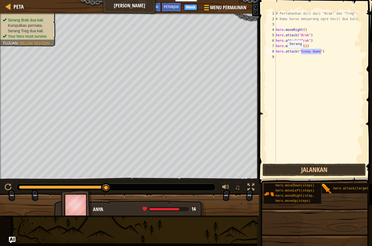
click at [339, 170] on button "Jalankan" at bounding box center [314, 169] width 103 height 12
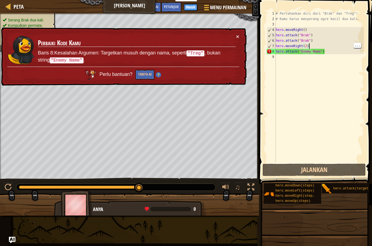
click at [310, 45] on div "# Pertahankan diri dari "Brak" dan "Treg"! # Kamu harus menyerang ogre kecil du…" at bounding box center [319, 92] width 89 height 162
click at [310, 48] on div "# Pertahankan diri dari "Brak" dan "Treg"! # Kamu harus menyerang ogre kecil du…" at bounding box center [319, 92] width 89 height 162
click at [308, 48] on div "# Pertahankan diri dari "Brak" dan "Treg"! # Kamu harus menyerang ogre kecil du…" at bounding box center [319, 92] width 89 height 162
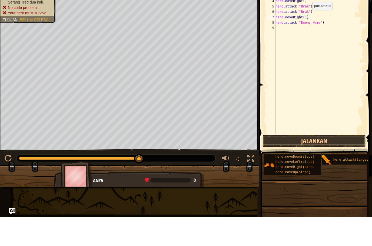
scroll to position [6, 7]
click at [341, 89] on div "# Pertahankan diri dari "Brak" dan "Treg"! # Kamu harus menyerang ogre kecil du…" at bounding box center [320, 92] width 90 height 162
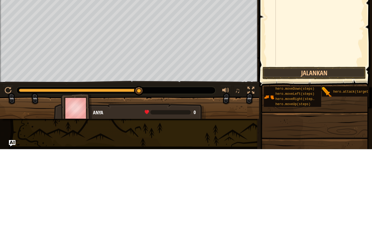
click at [336, 163] on button "Jalankan" at bounding box center [314, 169] width 103 height 12
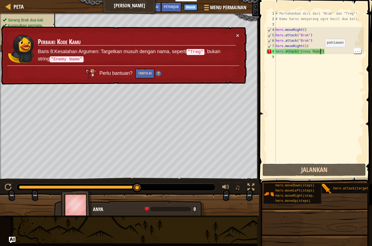
click at [321, 51] on div "# Pertahankan diri dari "Brak" dan "Treg"! # Kamu harus menyerang ogre kecil du…" at bounding box center [320, 92] width 90 height 162
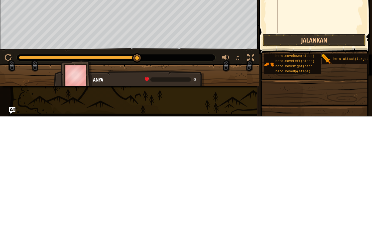
click at [343, 163] on button "Jalankan" at bounding box center [314, 169] width 103 height 12
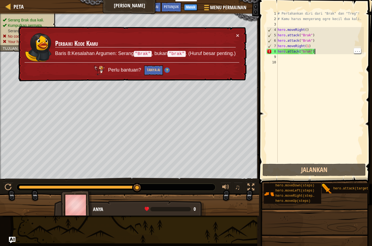
click at [315, 52] on div "# Pertahankan diri dari "Brak" dan "Treg"! # Kamu harus menyerang ogre kecil du…" at bounding box center [321, 92] width 88 height 162
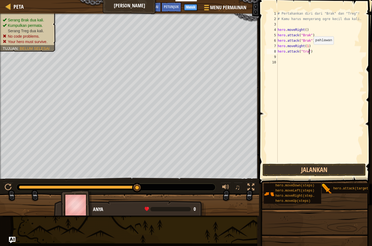
scroll to position [6, 9]
click at [317, 173] on button "Jalankan" at bounding box center [314, 169] width 103 height 12
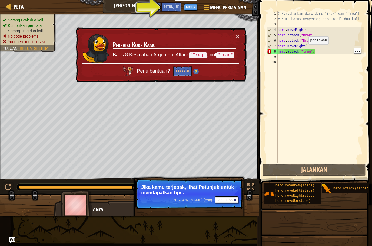
click at [308, 51] on div "# Pertahankan diri dari "Brak" dan "Treg"! # Kamu harus menyerang ogre kecil du…" at bounding box center [321, 92] width 88 height 162
click at [312, 51] on div "# Pertahankan diri dari "Brak" dan "Treg"! # Kamu harus menyerang ogre kecil du…" at bounding box center [321, 92] width 88 height 162
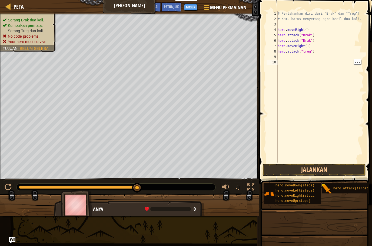
click at [295, 174] on button "Jalankan" at bounding box center [314, 169] width 103 height 12
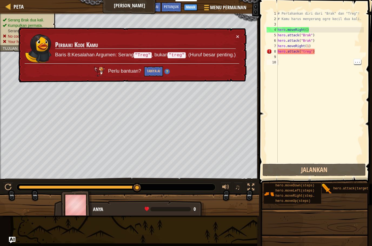
click at [342, 167] on button "Jalankan" at bounding box center [314, 169] width 103 height 12
click at [305, 51] on div "# Pertahankan diri dari "Brak" dan "Treg"! # Kamu harus menyerang ogre kecil du…" at bounding box center [321, 92] width 88 height 162
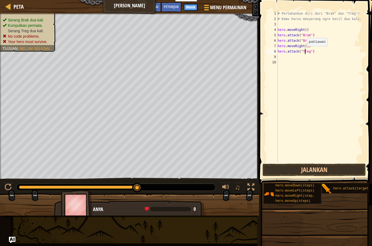
scroll to position [6, 7]
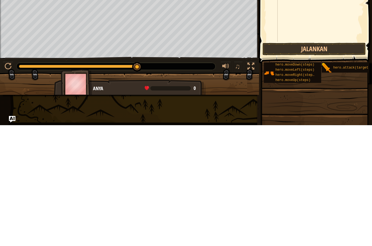
click at [330, 163] on button "Jalankan" at bounding box center [314, 169] width 103 height 12
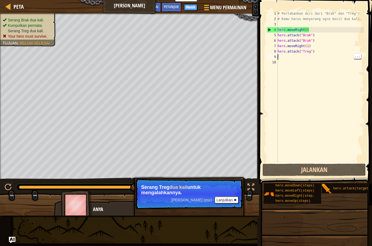
click at [284, 58] on div "# Pertahankan diri dari "Brak" dan "Treg"! # Kamu harus menyerang ogre kecil du…" at bounding box center [321, 92] width 88 height 162
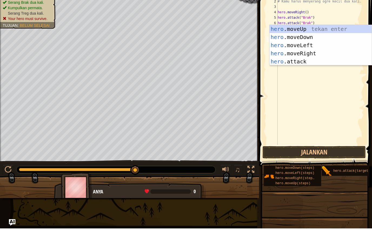
scroll to position [6, 13]
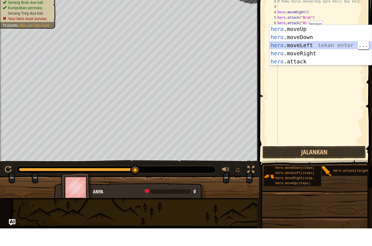
click at [300, 79] on div "hero .moveUp tekan enter hero .moveDown tekan enter hero .moveLeft tekan enter …" at bounding box center [321, 70] width 102 height 57
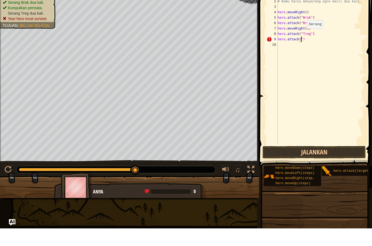
scroll to position [6, 7]
click at [309, 57] on div "# Pertahankan diri dari "Brak" dan "Treg"! # Kamu harus menyerang ogre kecil du…" at bounding box center [321, 92] width 88 height 162
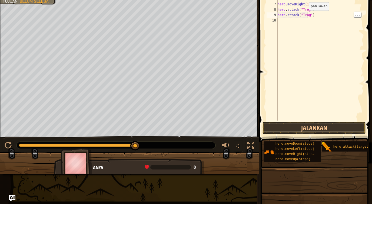
click at [310, 14] on div "# Pertahankan diri dari "Brak" dan "Treg"! # Kamu harus menyerang ogre kecil du…" at bounding box center [321, 92] width 88 height 162
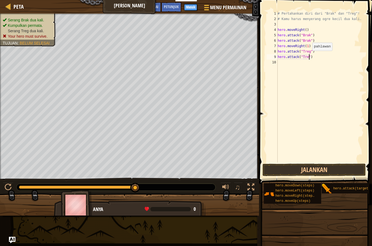
scroll to position [6, 9]
type textarea "abcde fg"
click at [346, 168] on button "Jalankan" at bounding box center [314, 169] width 103 height 12
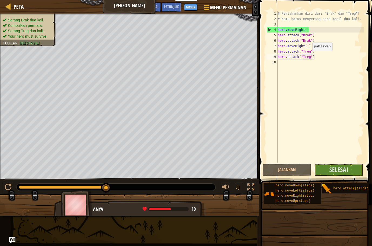
click at [345, 166] on span "Selesai" at bounding box center [339, 169] width 19 height 9
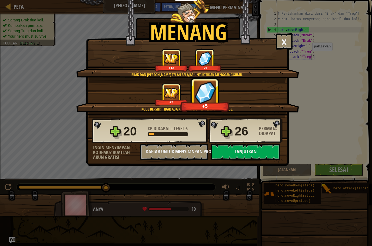
select select "id"
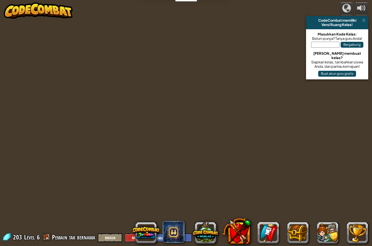
select select "id"
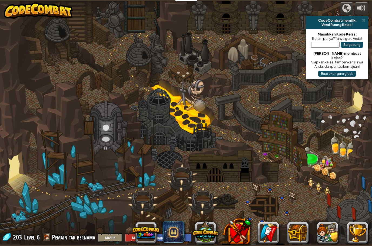
select select "id"
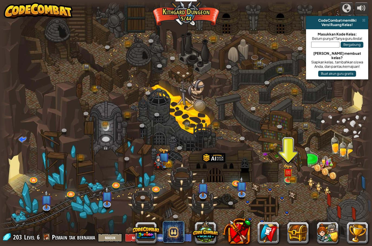
click at [150, 231] on button at bounding box center [146, 233] width 26 height 26
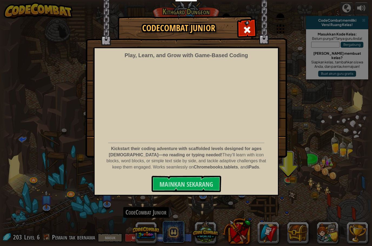
click at [175, 188] on span "Mainkan Sekarang" at bounding box center [187, 184] width 54 height 9
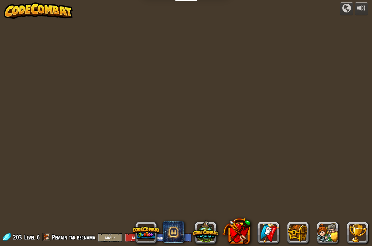
select select "id"
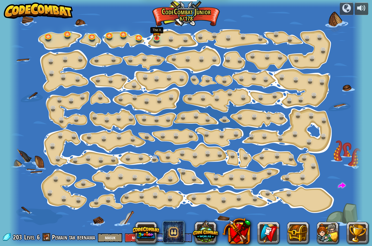
click at [158, 36] on img at bounding box center [156, 31] width 9 height 16
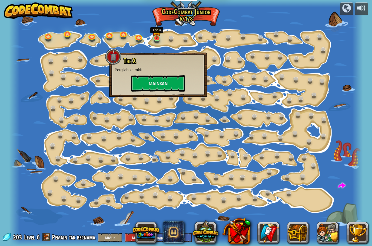
click at [177, 78] on button "Mainkan" at bounding box center [158, 83] width 54 height 16
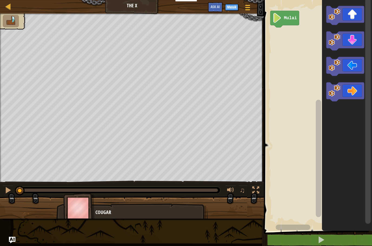
select select "id"
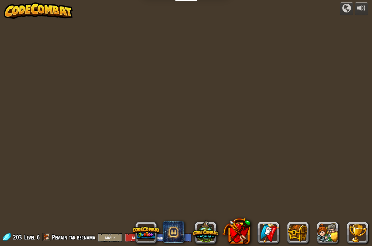
select select "id"
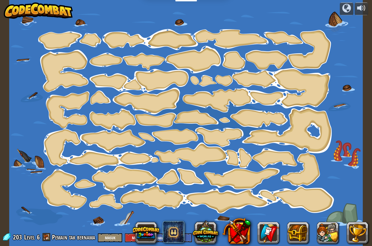
select select "id"
